Goal: Information Seeking & Learning: Learn about a topic

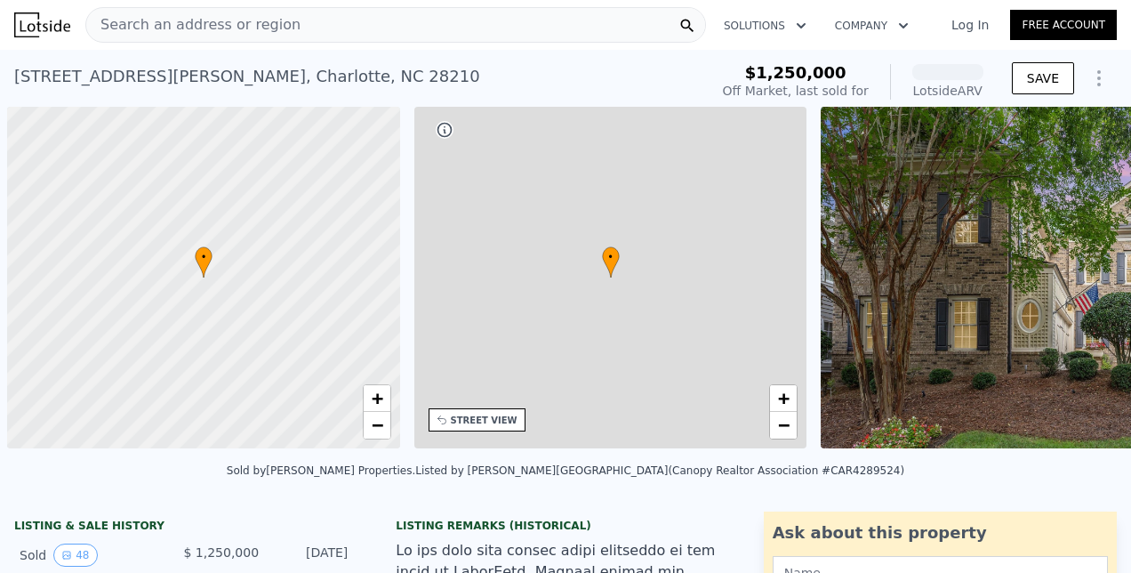
scroll to position [0, 7]
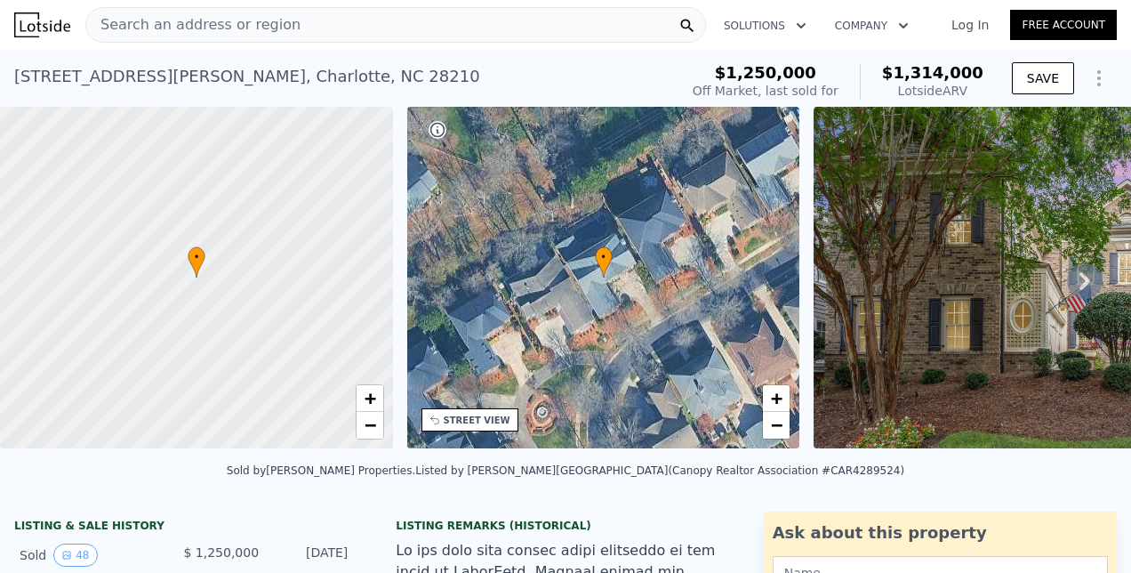
click at [306, 18] on div "Search an address or region" at bounding box center [395, 25] width 621 height 36
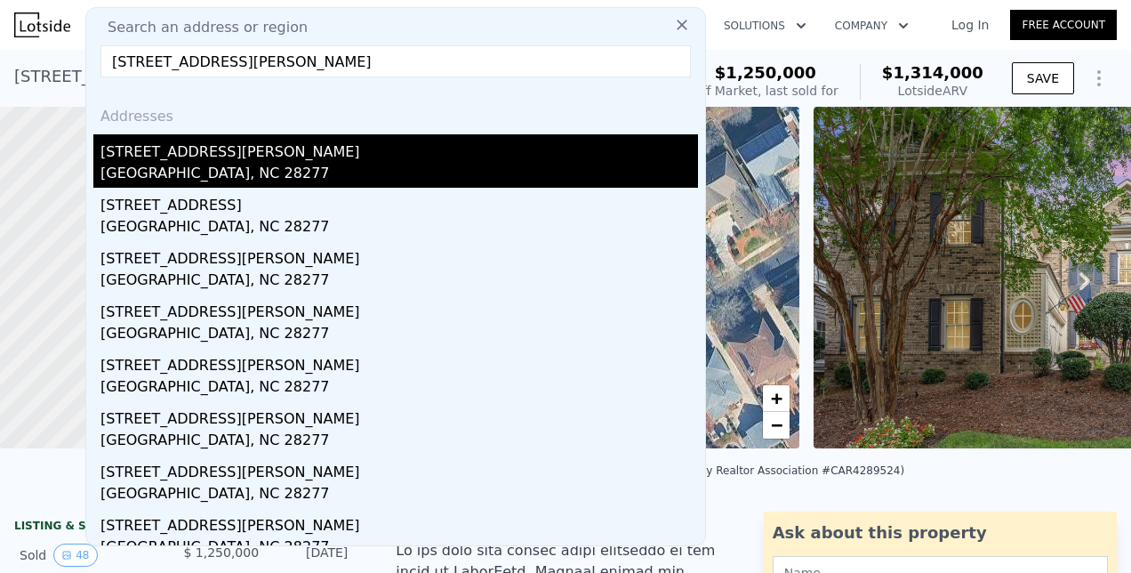
type input "[STREET_ADDRESS][PERSON_NAME]"
click at [168, 156] on div "[STREET_ADDRESS][PERSON_NAME]" at bounding box center [399, 148] width 598 height 28
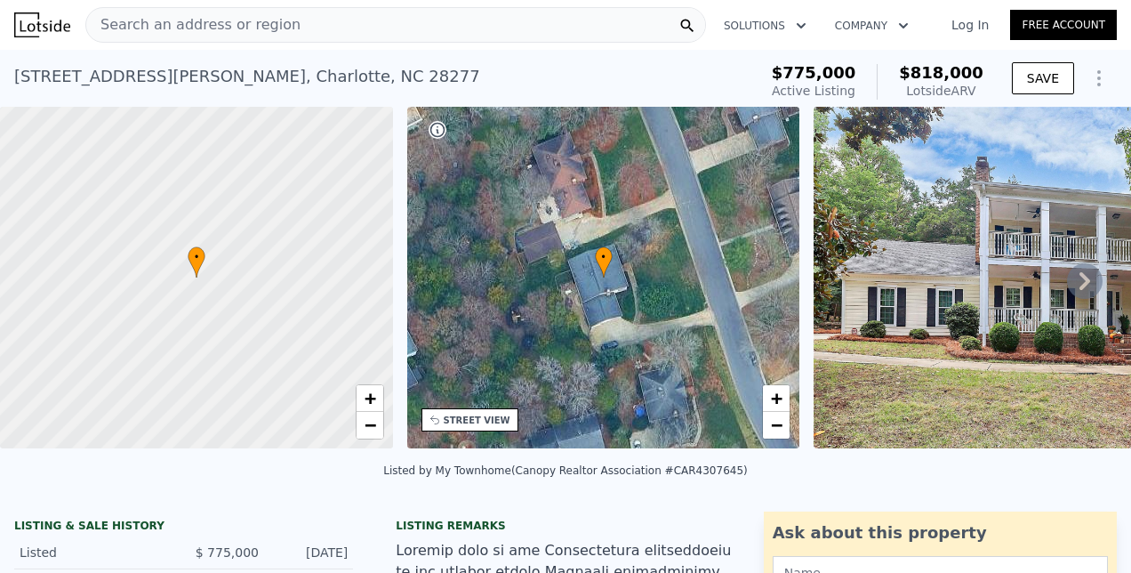
click at [1072, 291] on icon at bounding box center [1085, 281] width 36 height 36
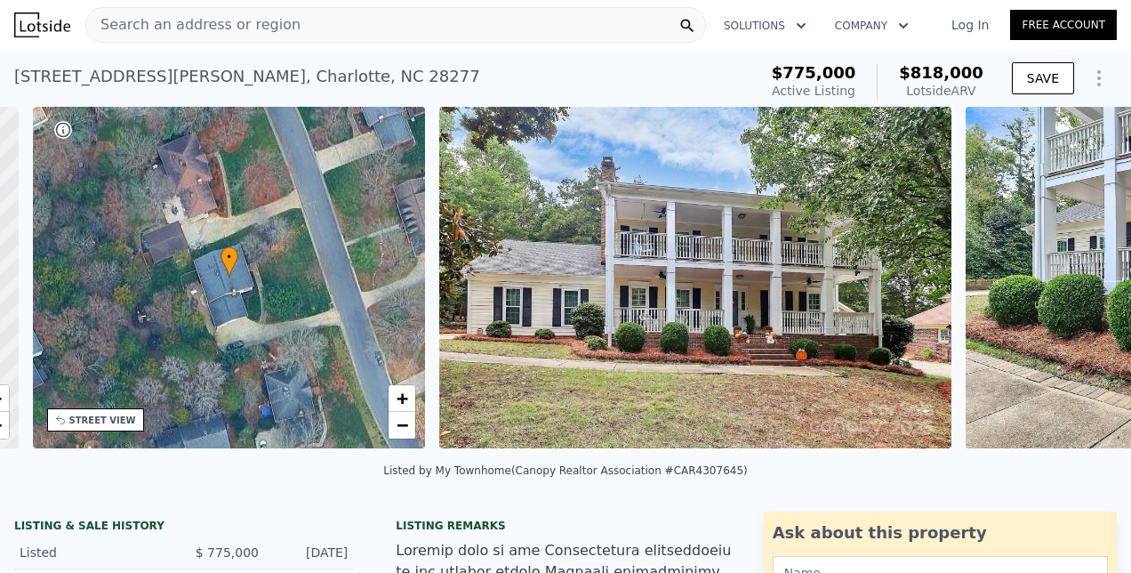
scroll to position [0, 413]
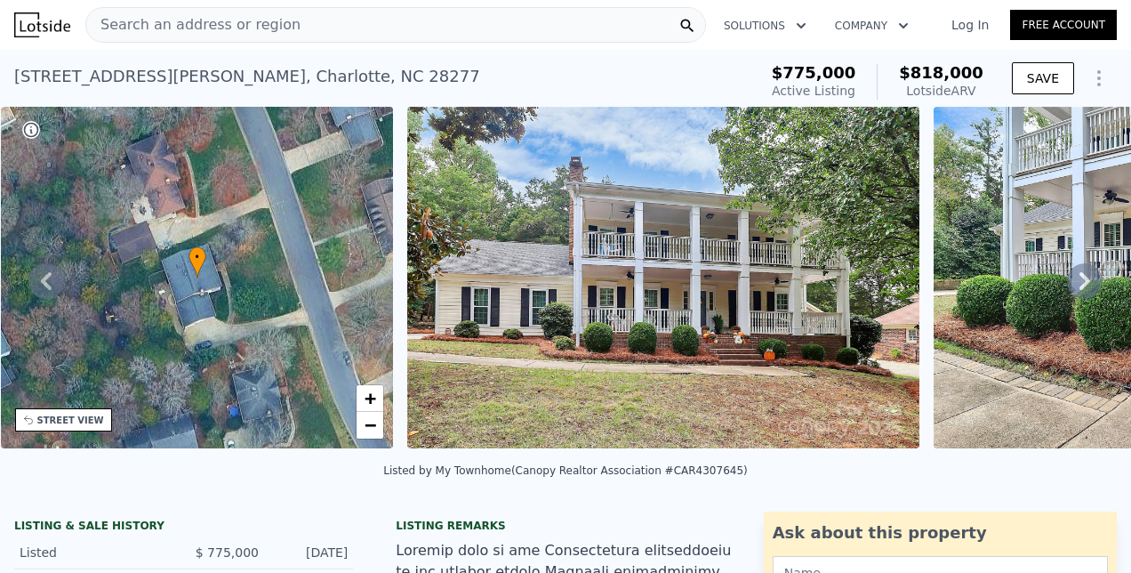
click at [1072, 291] on icon at bounding box center [1085, 281] width 36 height 36
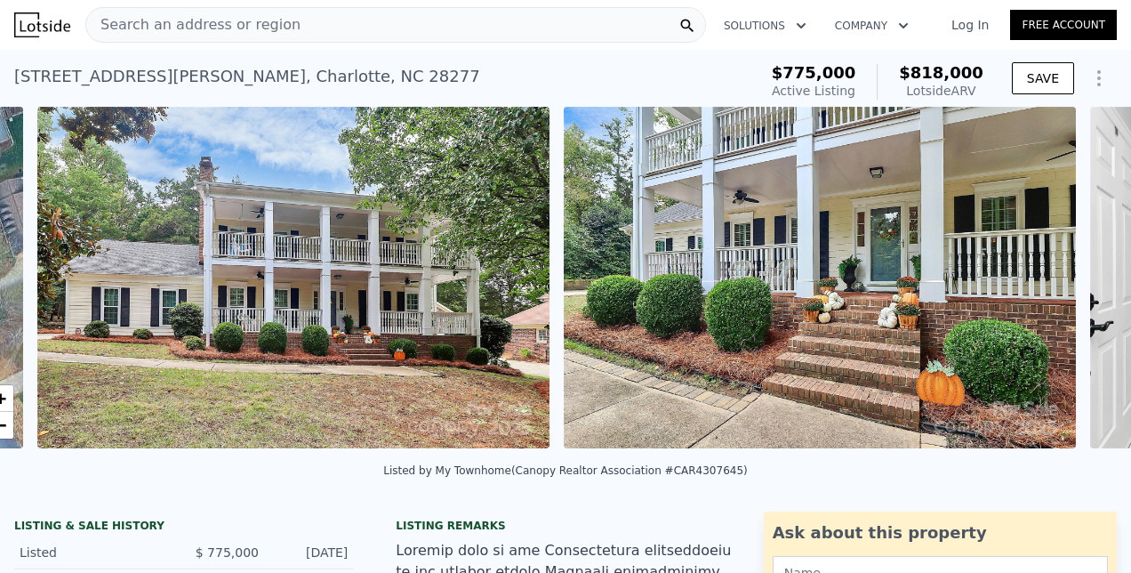
scroll to position [0, 814]
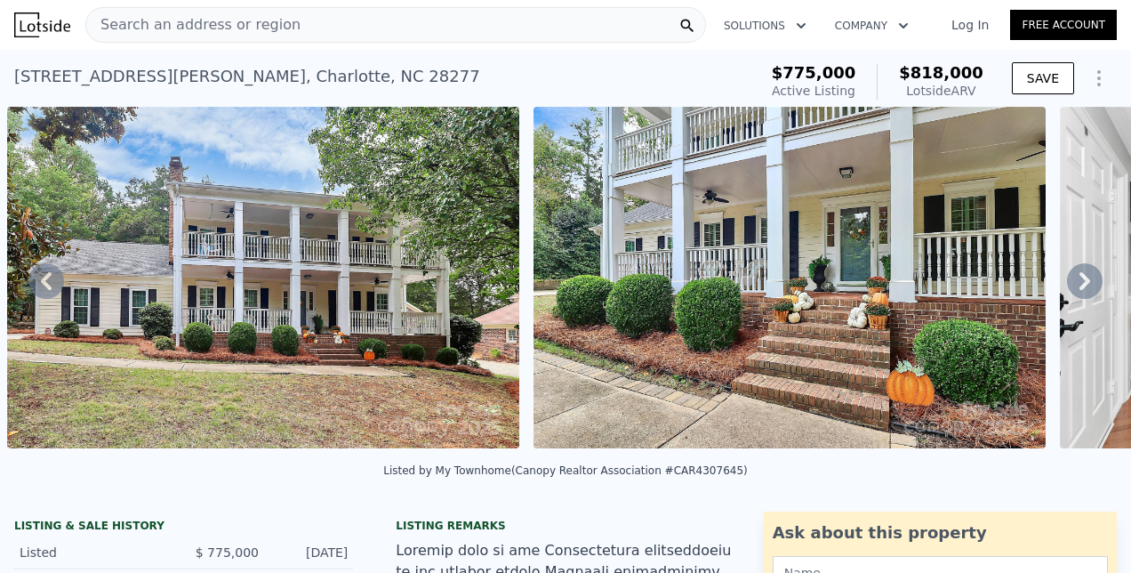
click at [1072, 291] on icon at bounding box center [1085, 281] width 36 height 36
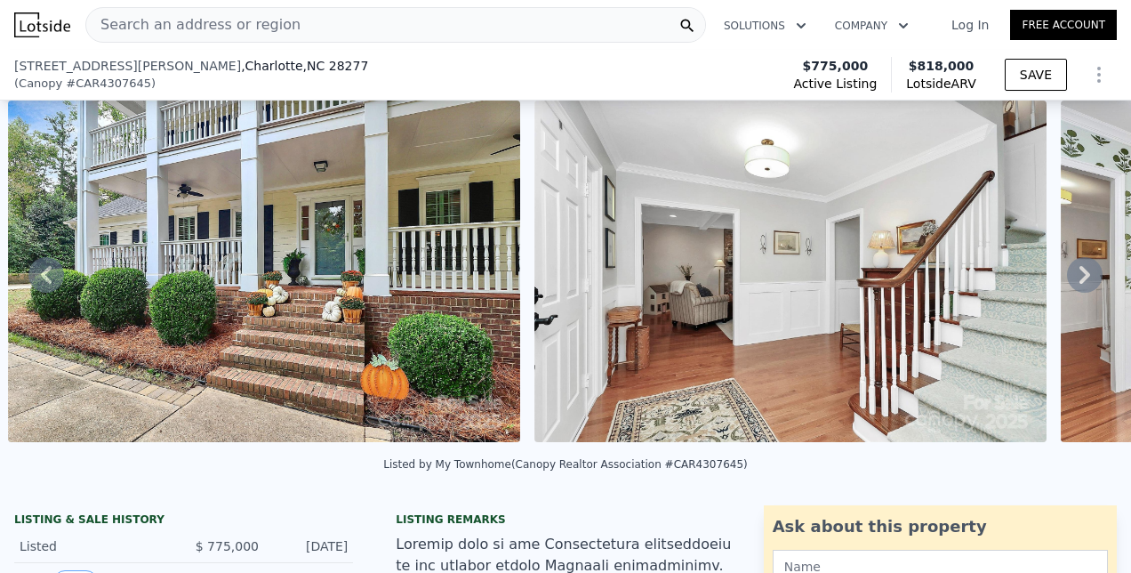
scroll to position [245, 0]
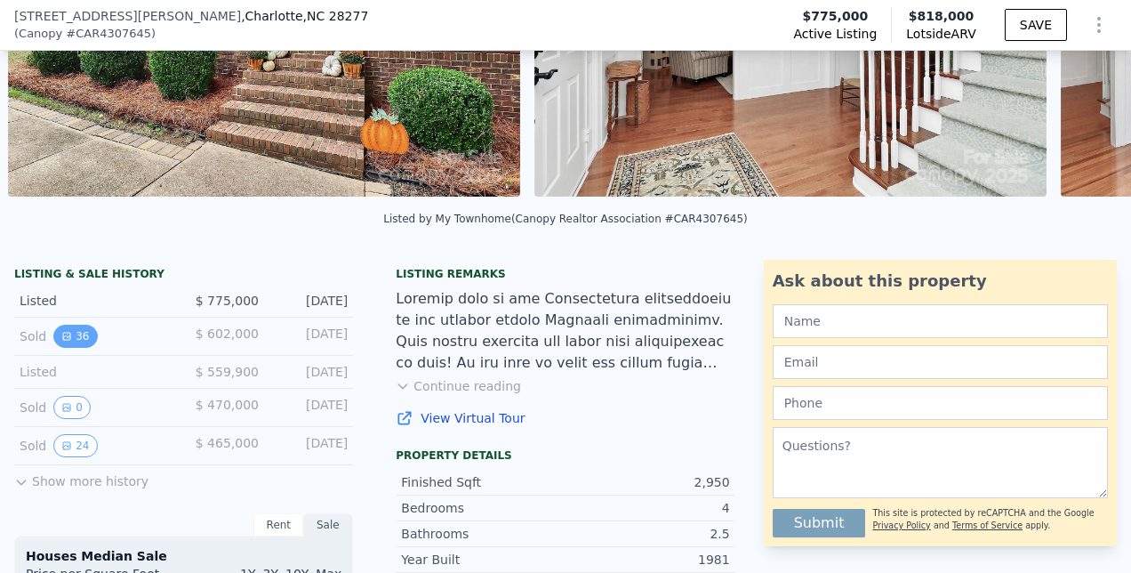
click at [67, 340] on icon "View historical data" at bounding box center [66, 336] width 7 height 7
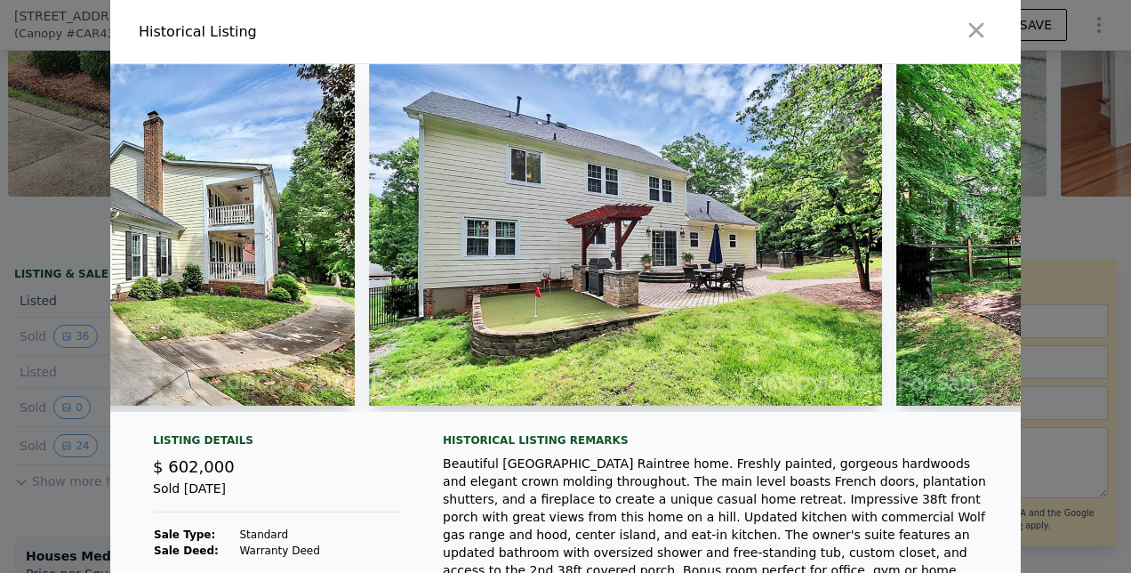
scroll to position [0, 17733]
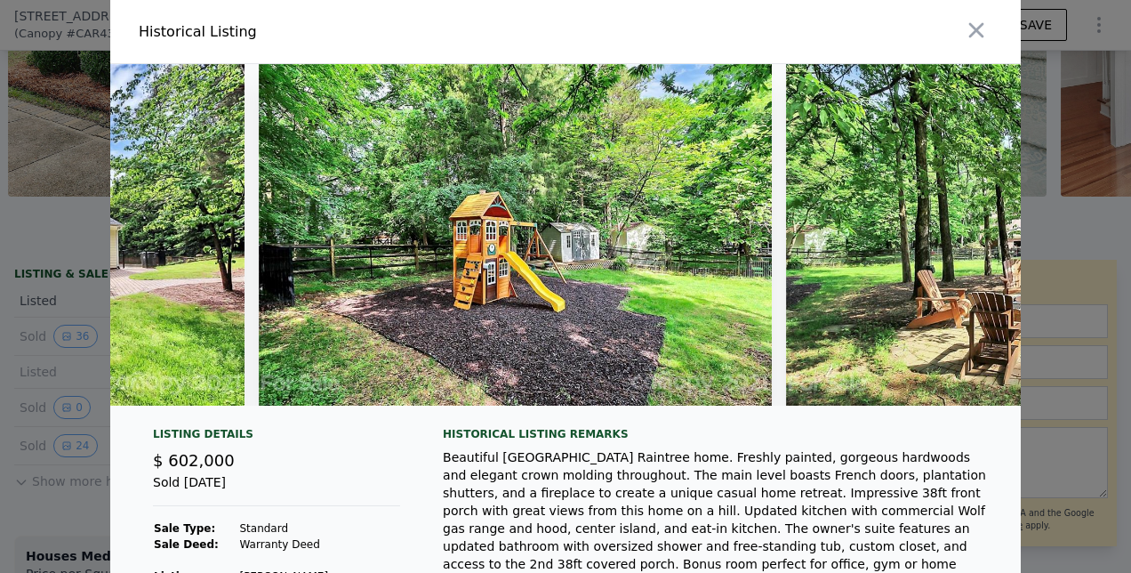
click at [1043, 389] on div at bounding box center [565, 286] width 1131 height 573
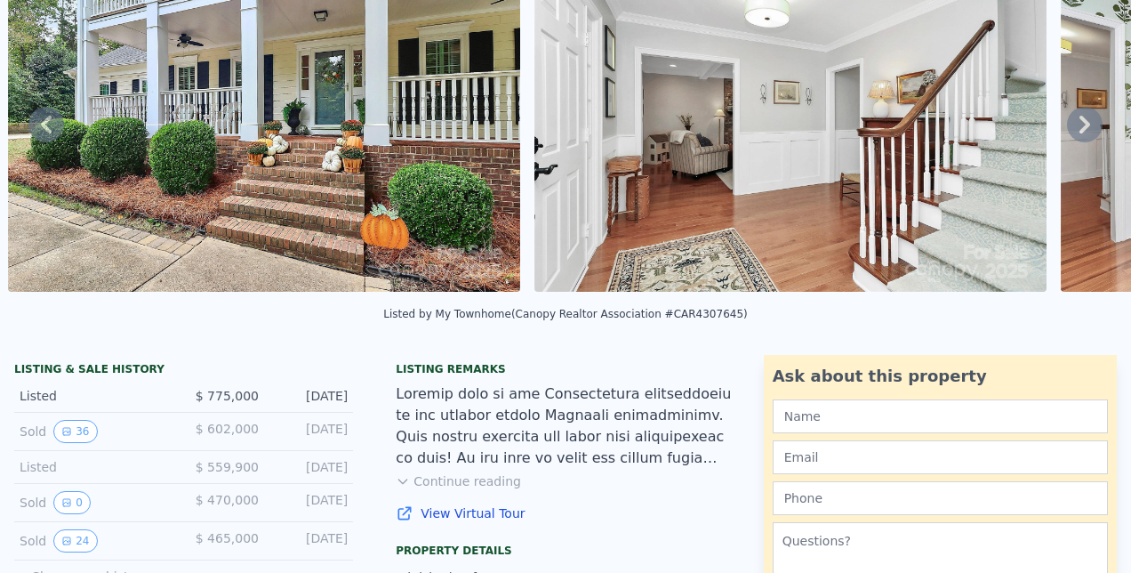
scroll to position [0, 0]
